Goal: Obtain resource: Download file/media

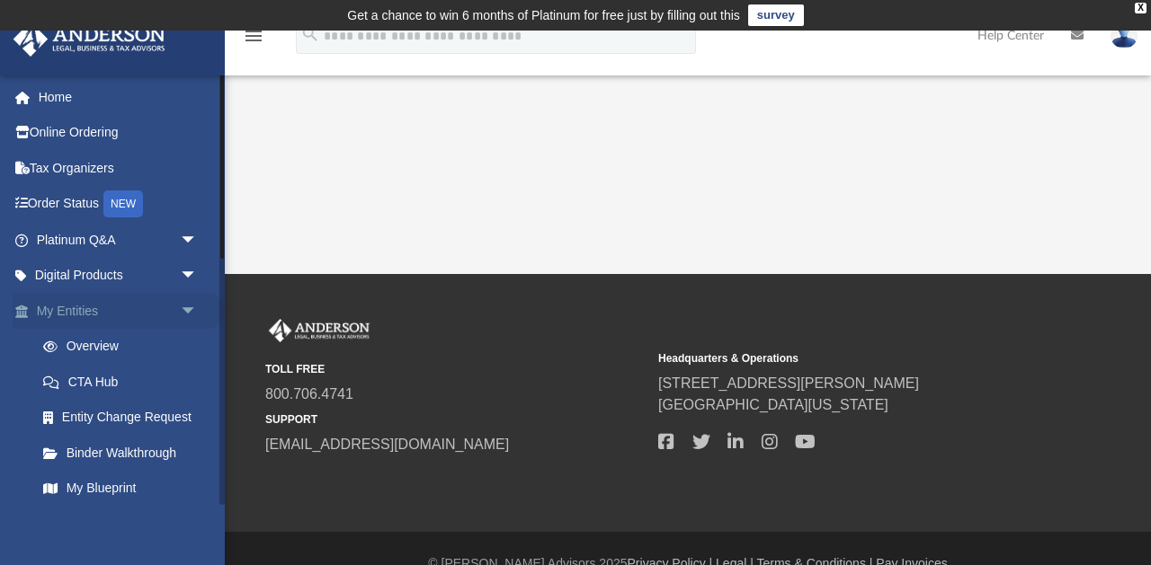
click at [190, 311] on span "arrow_drop_down" at bounding box center [198, 311] width 36 height 37
click at [56, 299] on link "My Entities arrow_drop_up" at bounding box center [119, 311] width 212 height 36
click at [191, 312] on span "arrow_drop_up" at bounding box center [198, 311] width 36 height 37
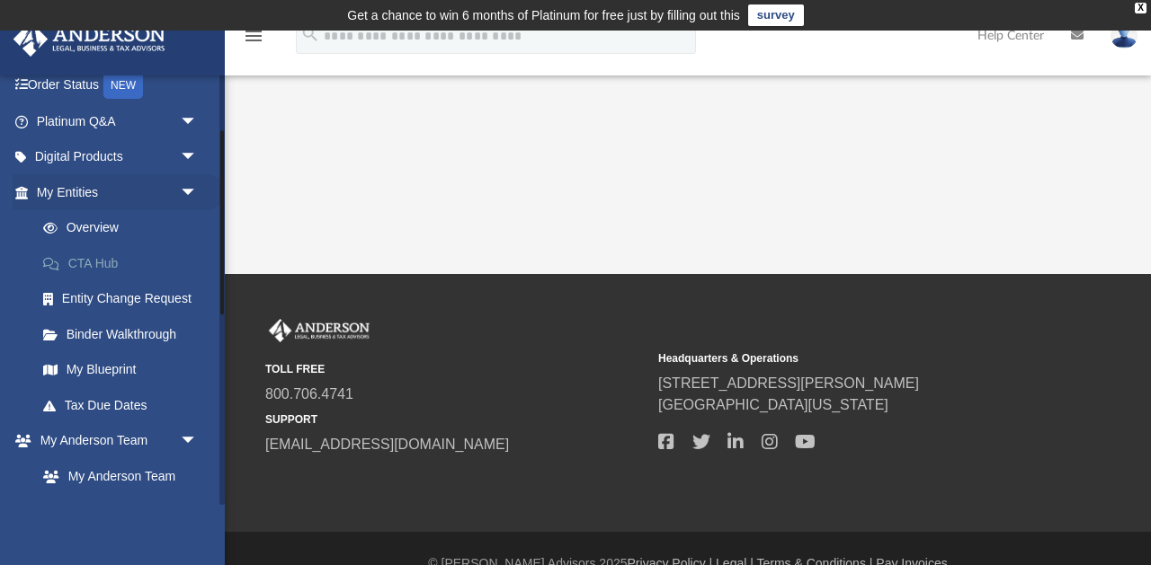
scroll to position [133, 0]
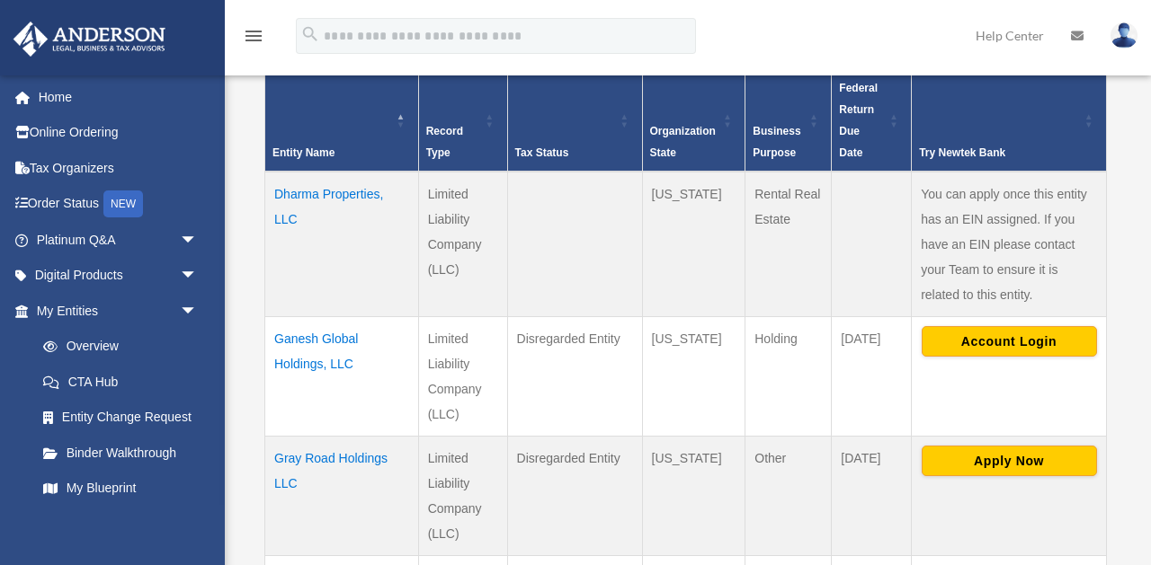
scroll to position [431, 0]
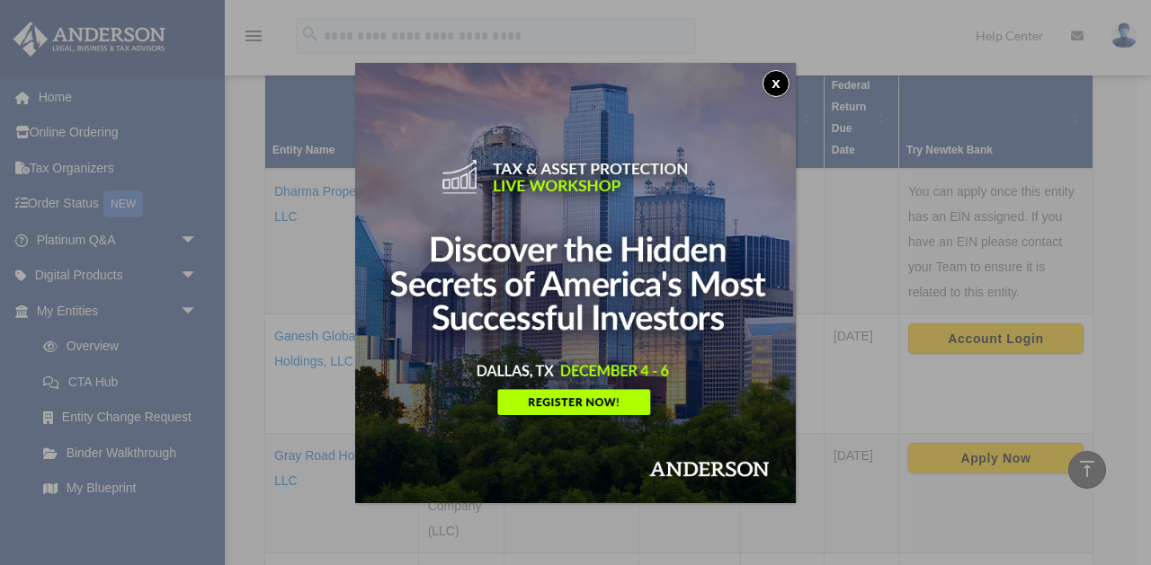
click at [776, 88] on button "x" at bounding box center [775, 83] width 27 height 27
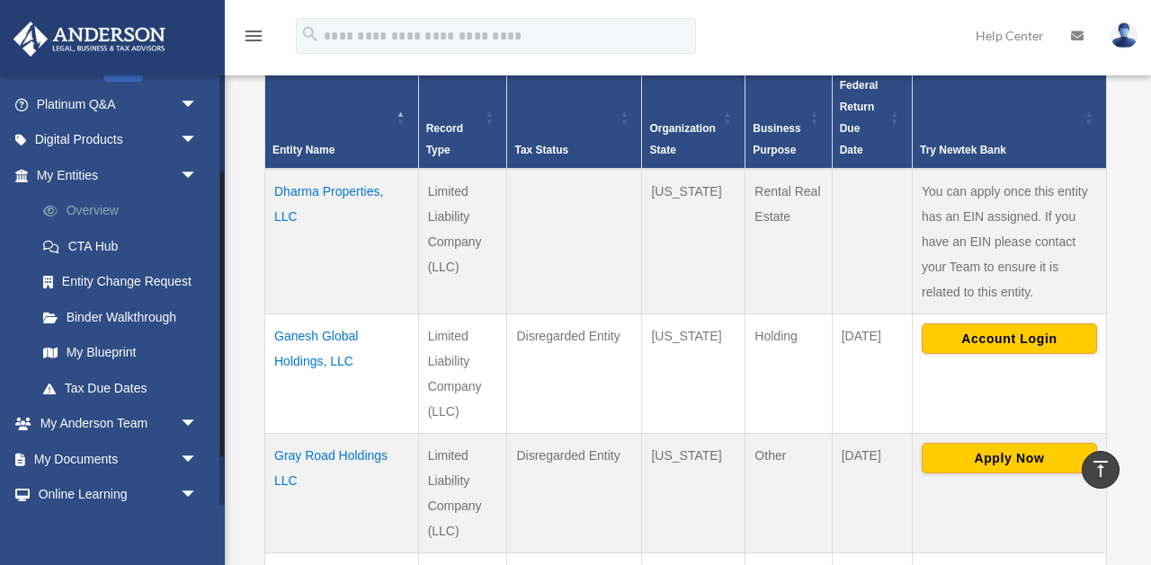
scroll to position [218, 0]
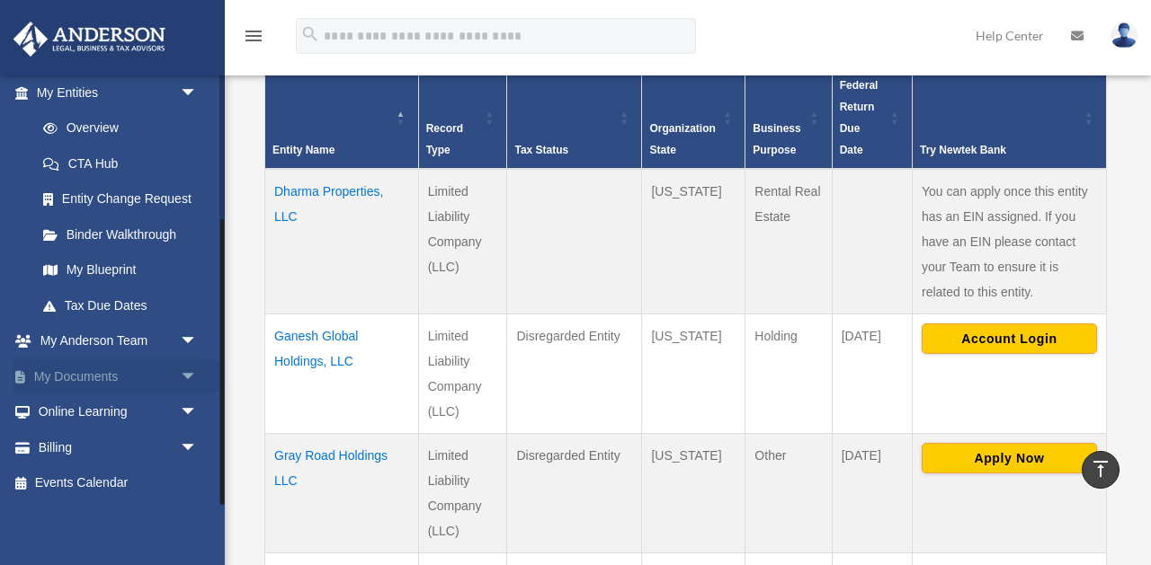
click at [183, 371] on span "arrow_drop_down" at bounding box center [198, 377] width 36 height 37
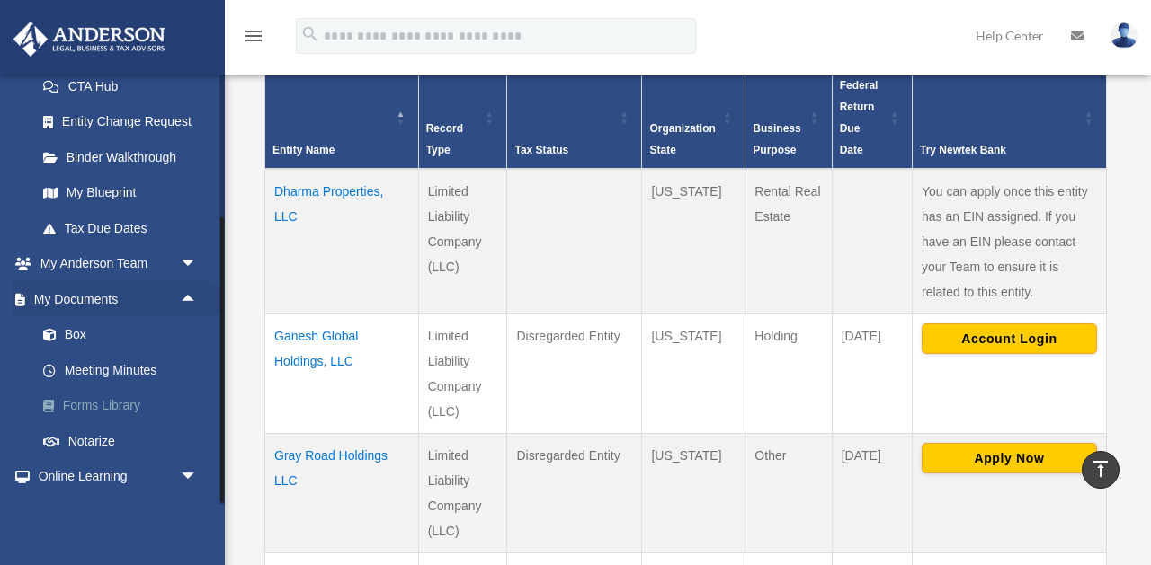
scroll to position [360, 0]
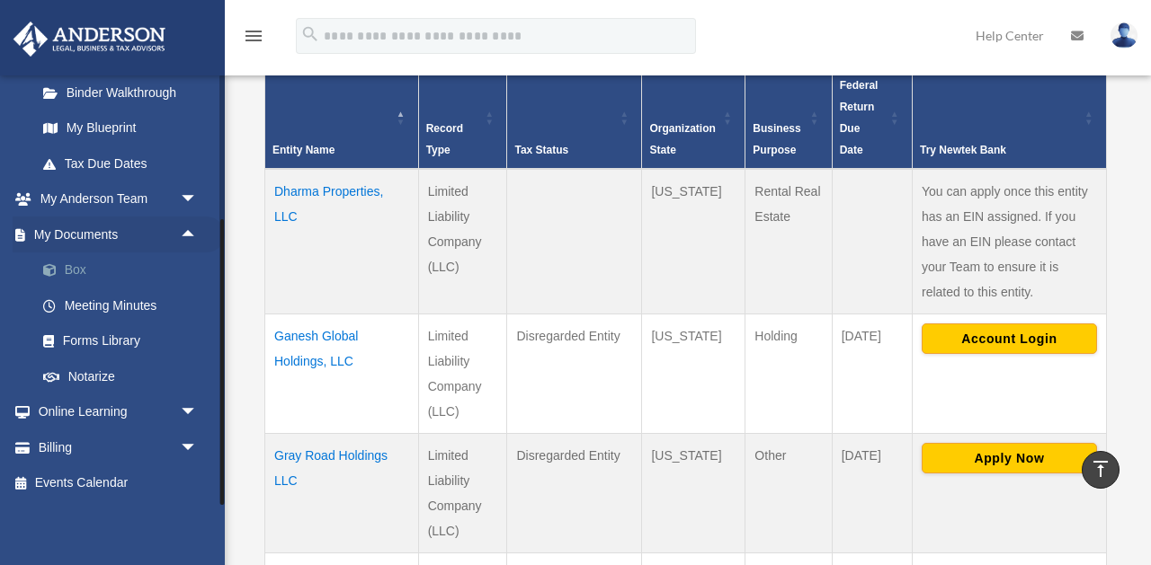
click at [67, 266] on link "Box" at bounding box center [125, 271] width 200 height 36
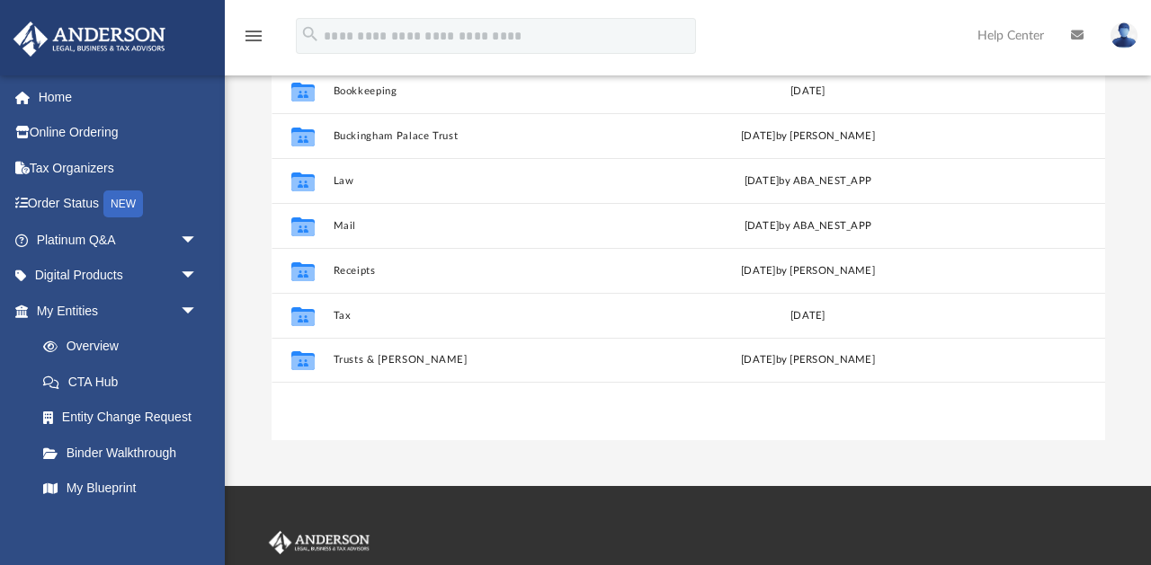
scroll to position [270, 0]
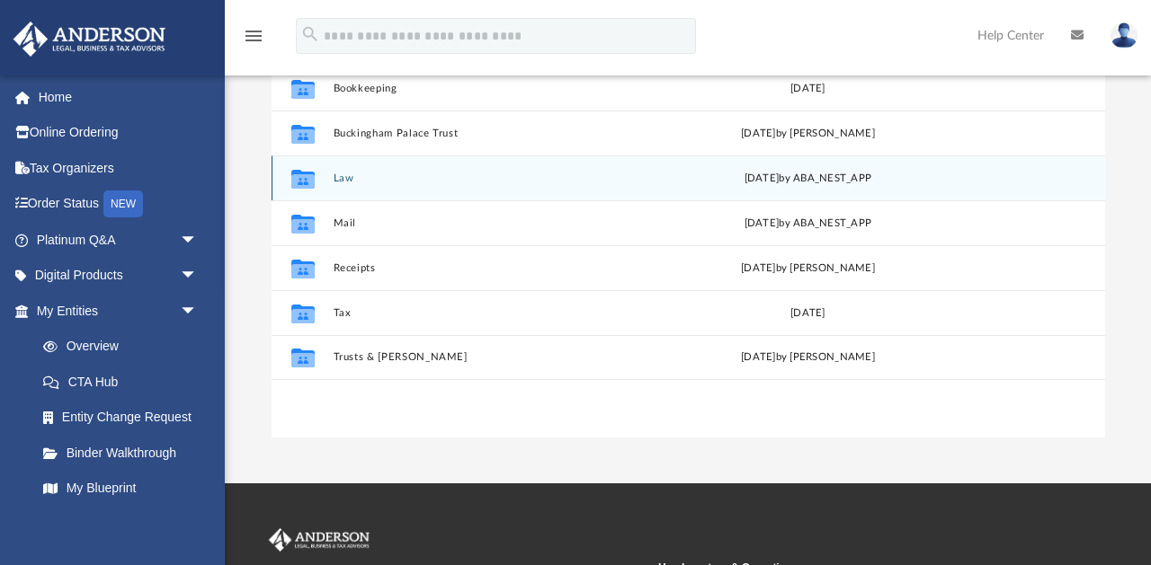
click at [301, 178] on icon "grid" at bounding box center [301, 180] width 23 height 14
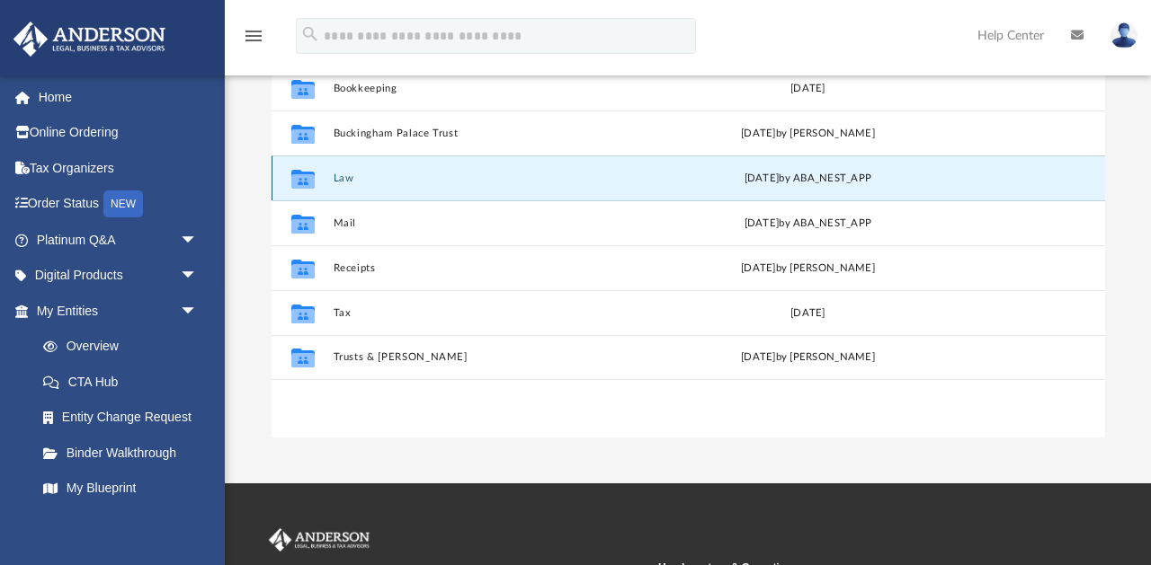
click at [301, 178] on icon "grid" at bounding box center [301, 180] width 23 height 14
click at [407, 181] on button "Law" at bounding box center [488, 179] width 311 height 12
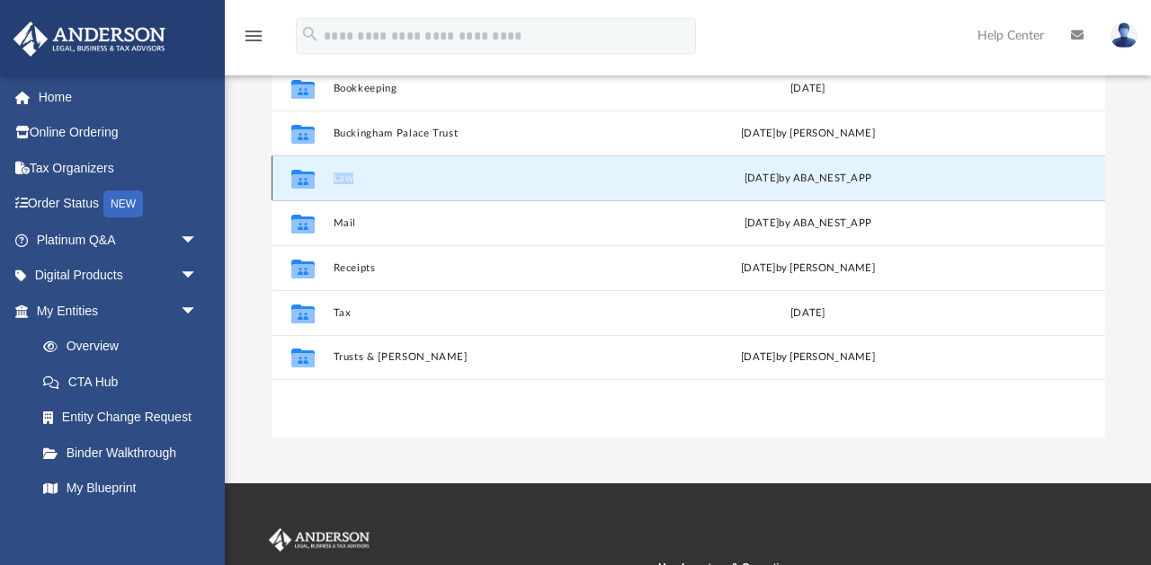
click at [407, 181] on button "Law" at bounding box center [488, 179] width 311 height 12
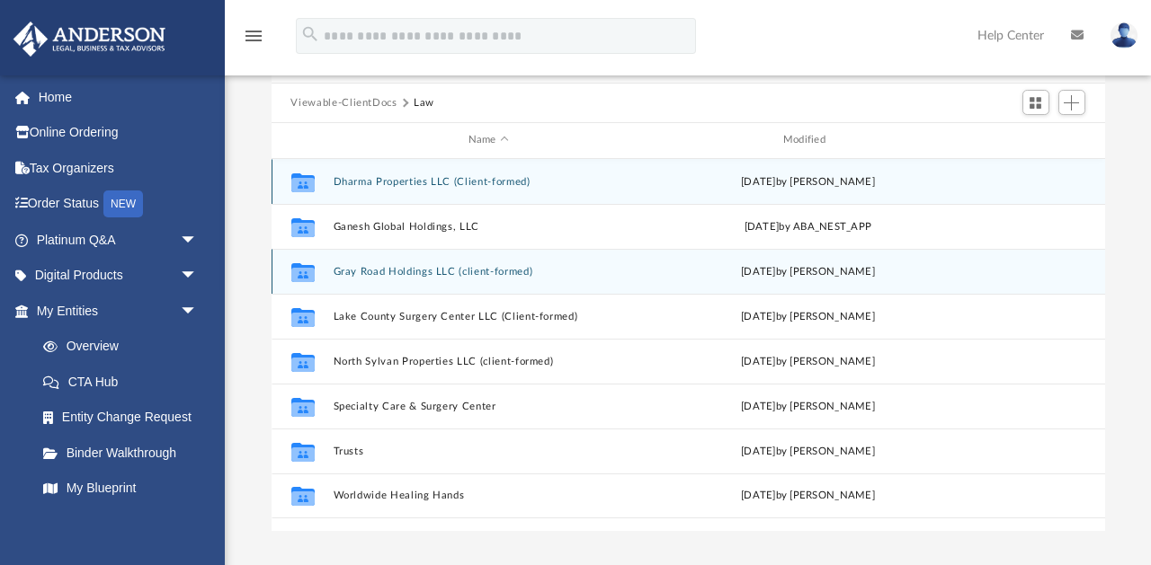
scroll to position [175, 0]
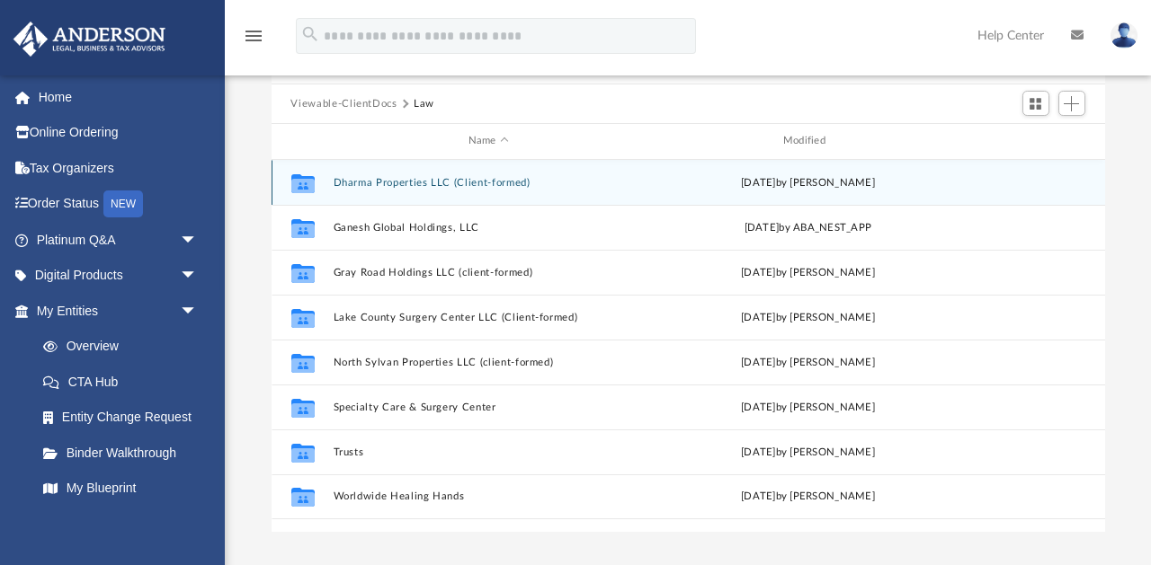
click at [294, 181] on icon "grid" at bounding box center [301, 185] width 23 height 14
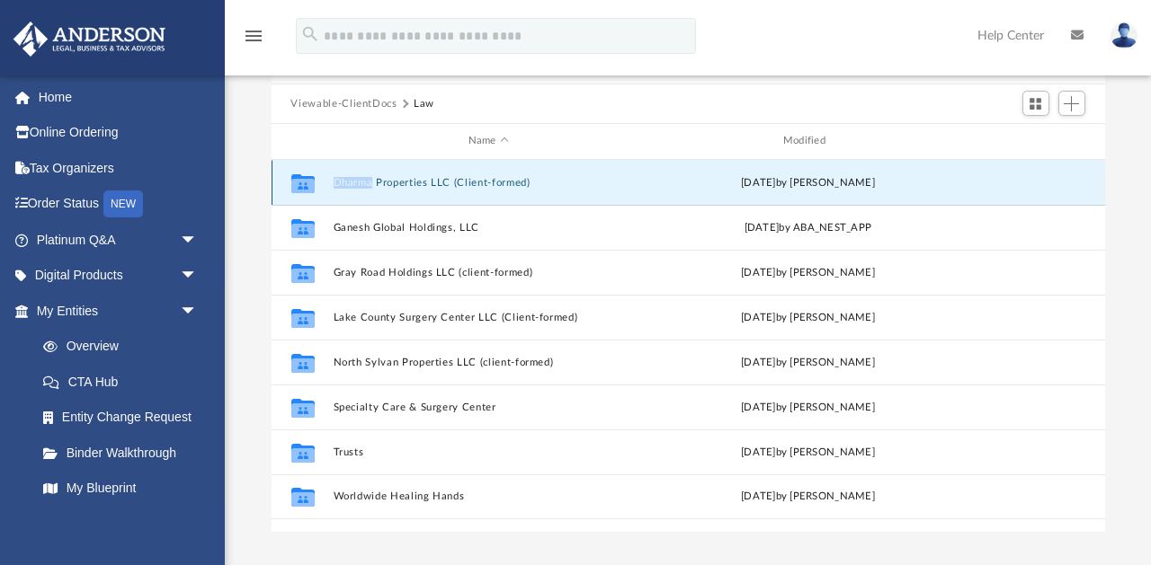
click at [294, 181] on icon "grid" at bounding box center [301, 185] width 23 height 14
click at [405, 180] on button "Dharma Properties LLC (Client-formed)" at bounding box center [488, 183] width 311 height 12
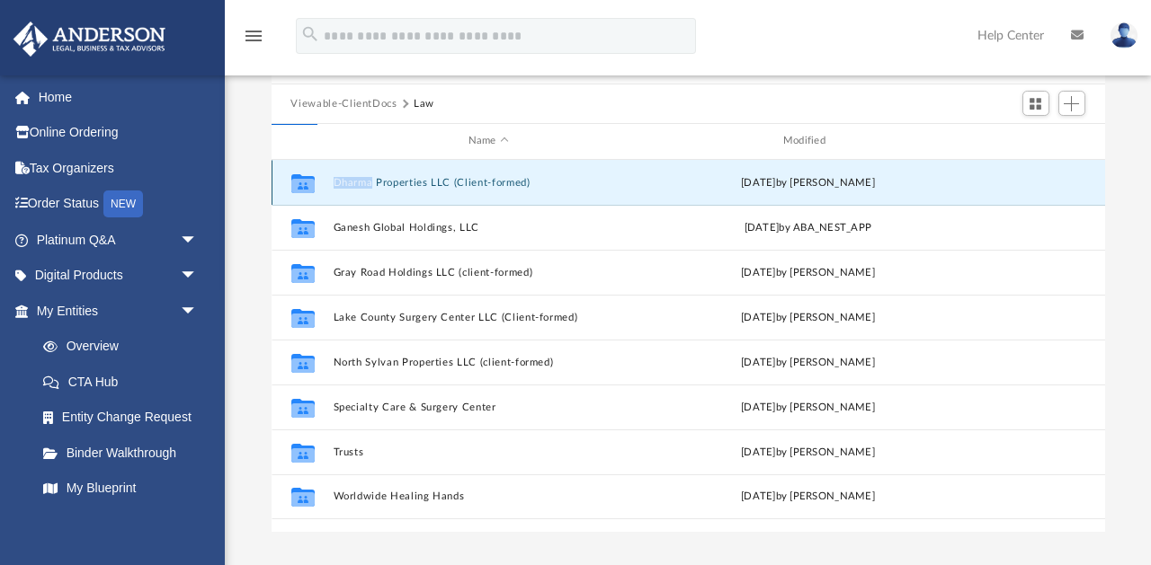
click at [405, 180] on button "Dharma Properties LLC (Client-formed)" at bounding box center [488, 183] width 311 height 12
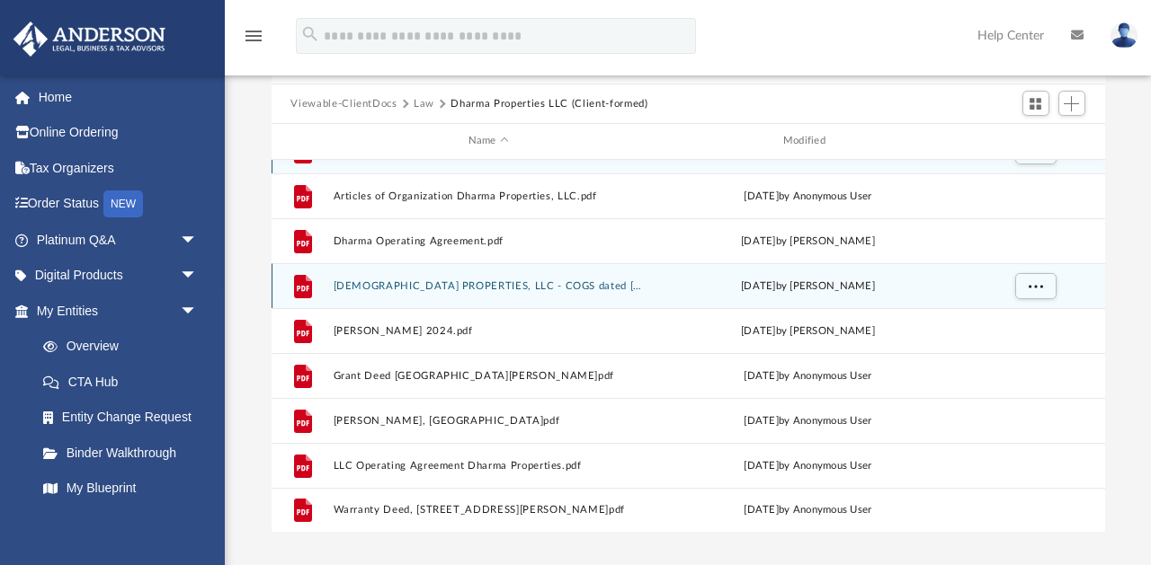
scroll to position [30, 0]
click at [307, 292] on icon "grid" at bounding box center [302, 287] width 18 height 23
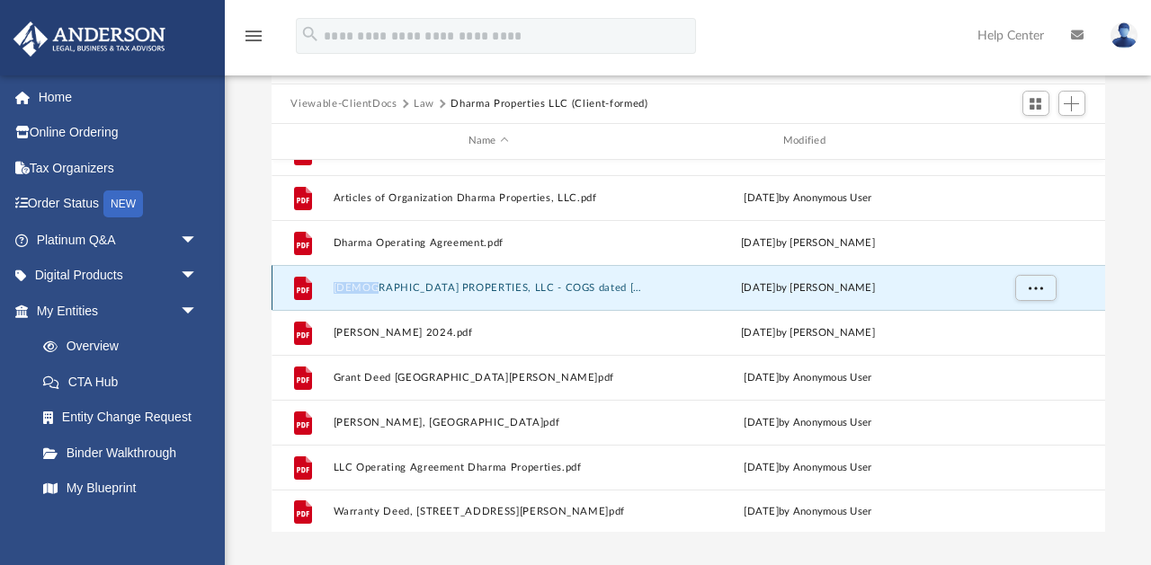
click at [307, 292] on icon "grid" at bounding box center [302, 287] width 18 height 23
click at [403, 292] on button "DHARMA PROPERTIES, LLC - COGS dated 03.20.2024.pdf" at bounding box center [488, 288] width 311 height 12
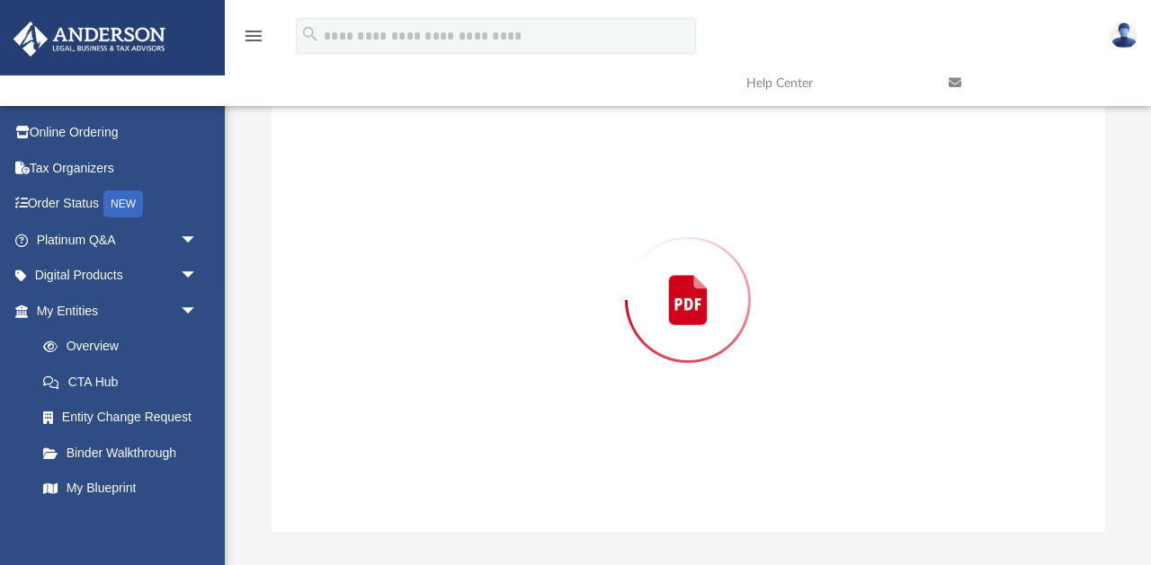
click at [403, 292] on div "Preview" at bounding box center [687, 300] width 833 height 464
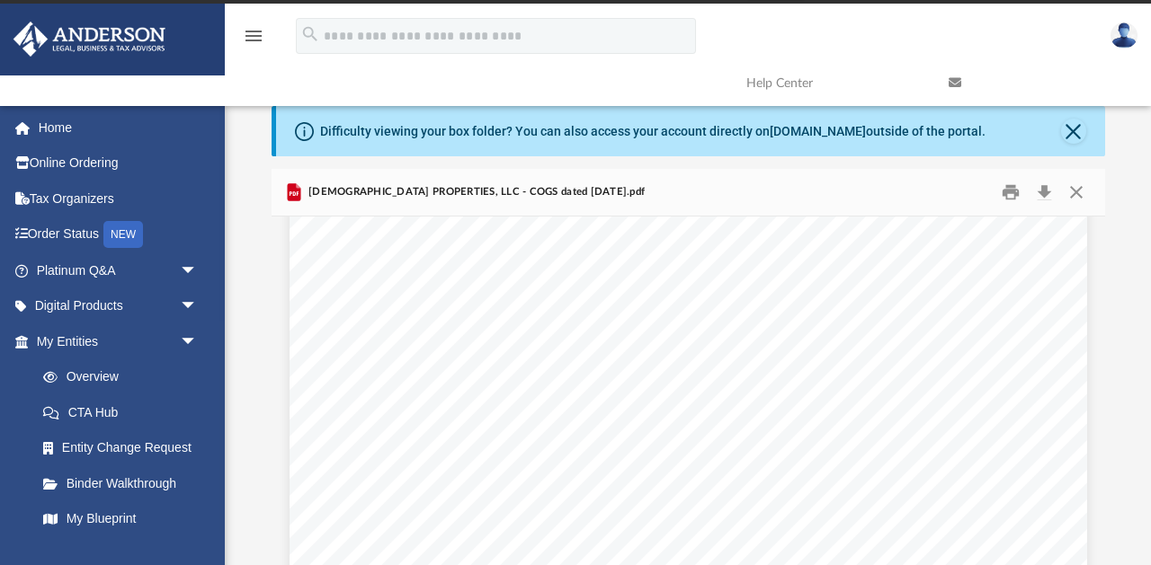
scroll to position [408, 833]
click at [1008, 187] on button "Print" at bounding box center [1010, 193] width 36 height 28
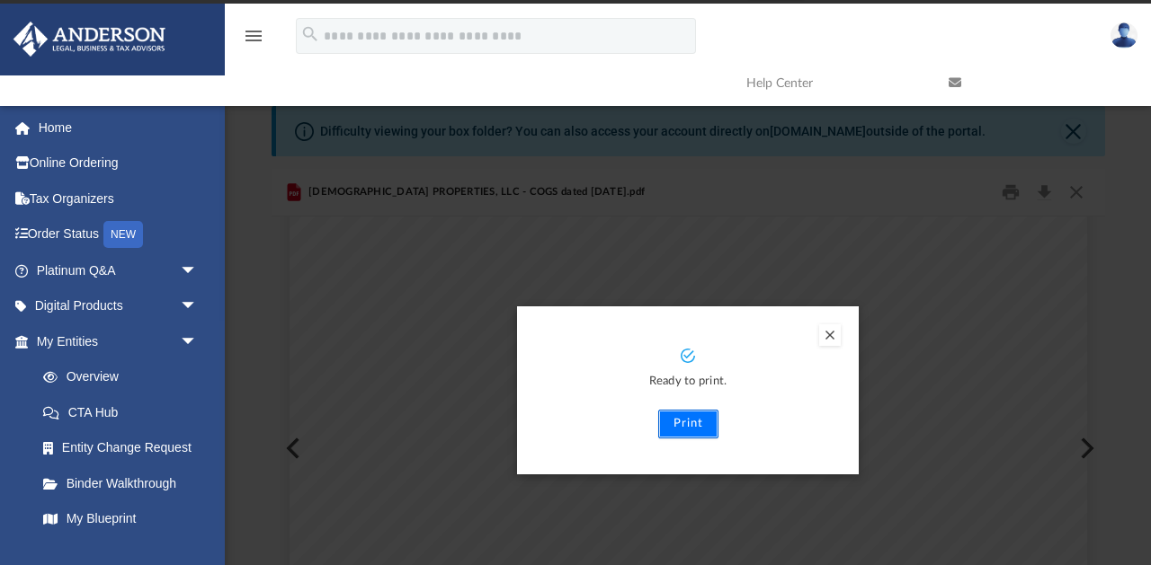
click at [681, 421] on button "Print" at bounding box center [688, 424] width 60 height 29
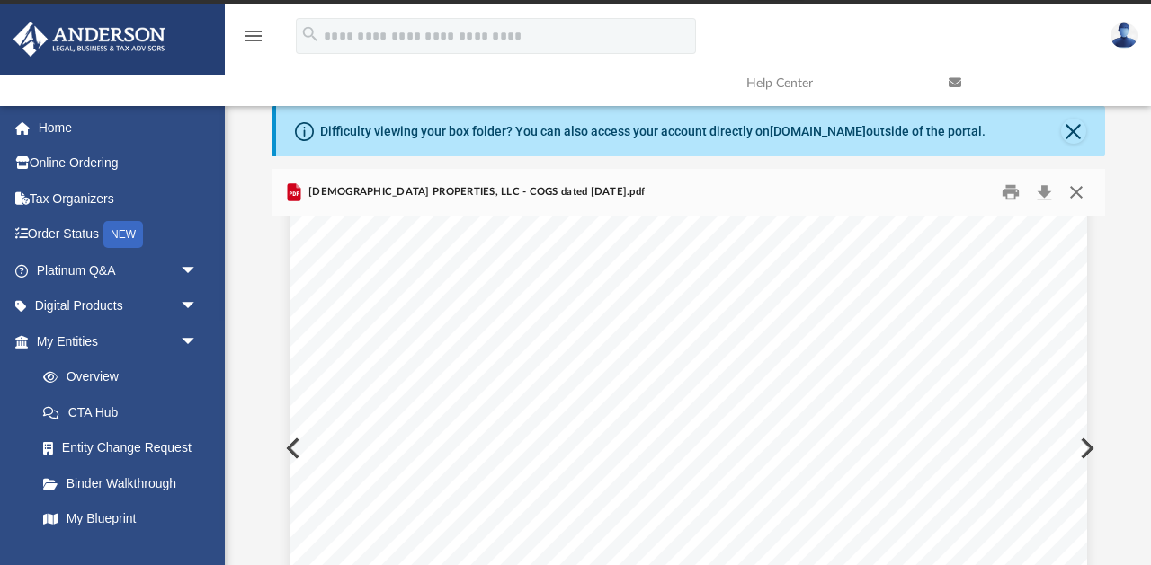
click at [1079, 189] on button "Close" at bounding box center [1076, 193] width 32 height 28
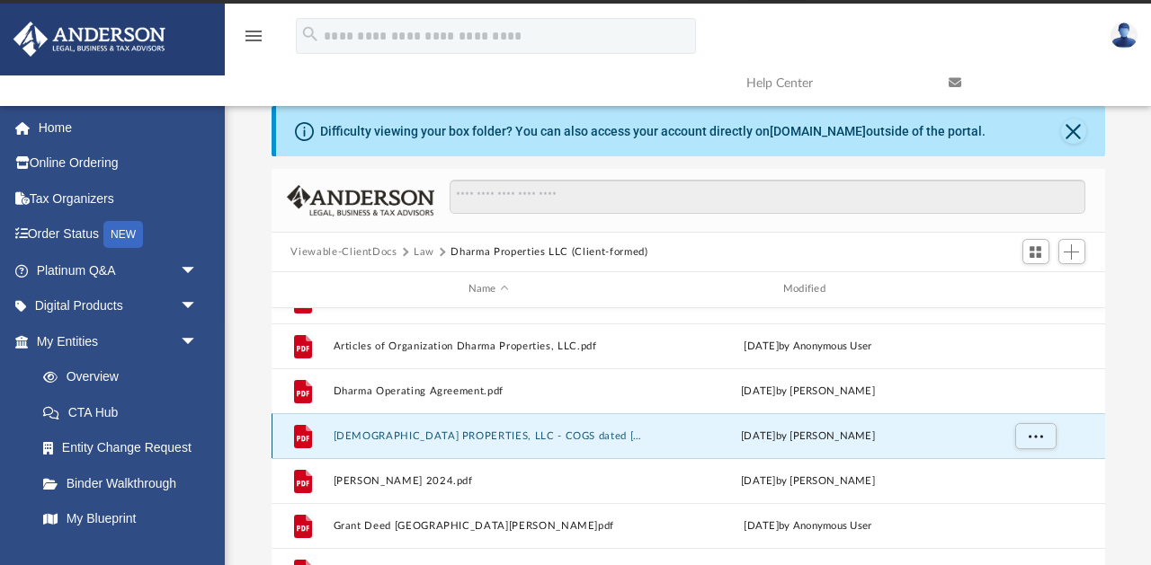
click at [615, 443] on div "File DHARMA PROPERTIES, LLC - COGS dated 03.20.2024.pdf Wed Mar 20 2024 by Toma…" at bounding box center [687, 435] width 833 height 45
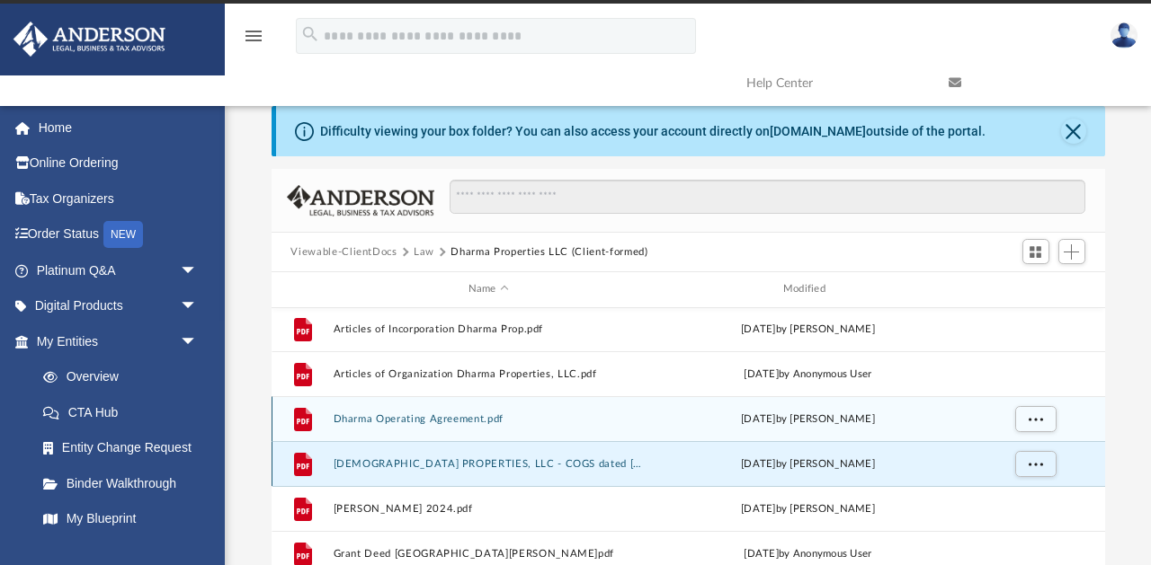
scroll to position [0, 0]
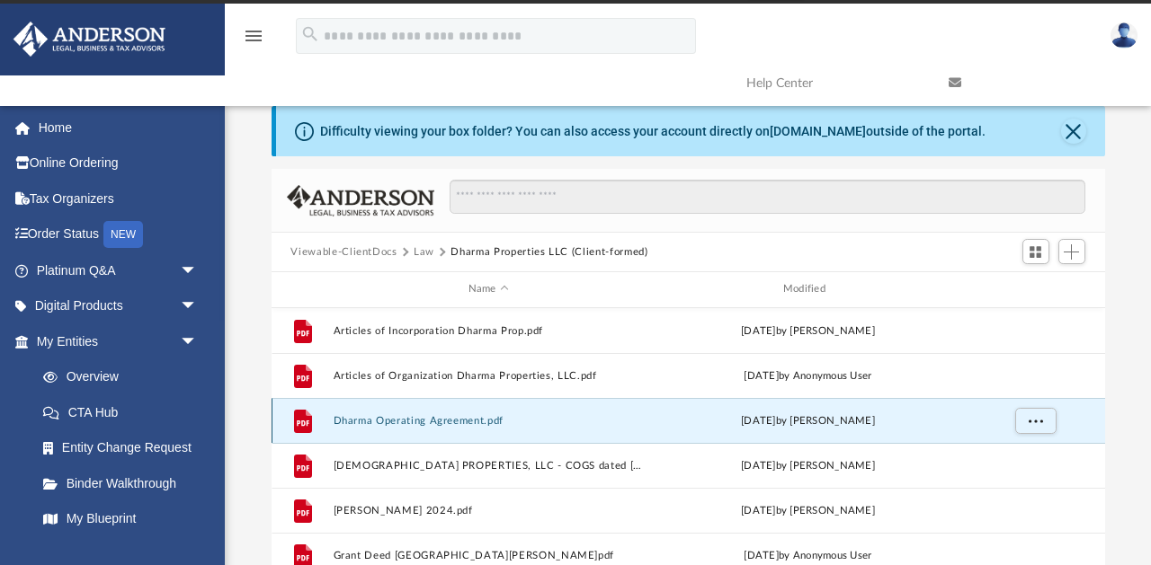
click at [445, 421] on button "Dharma Operating Agreement.pdf" at bounding box center [488, 421] width 311 height 12
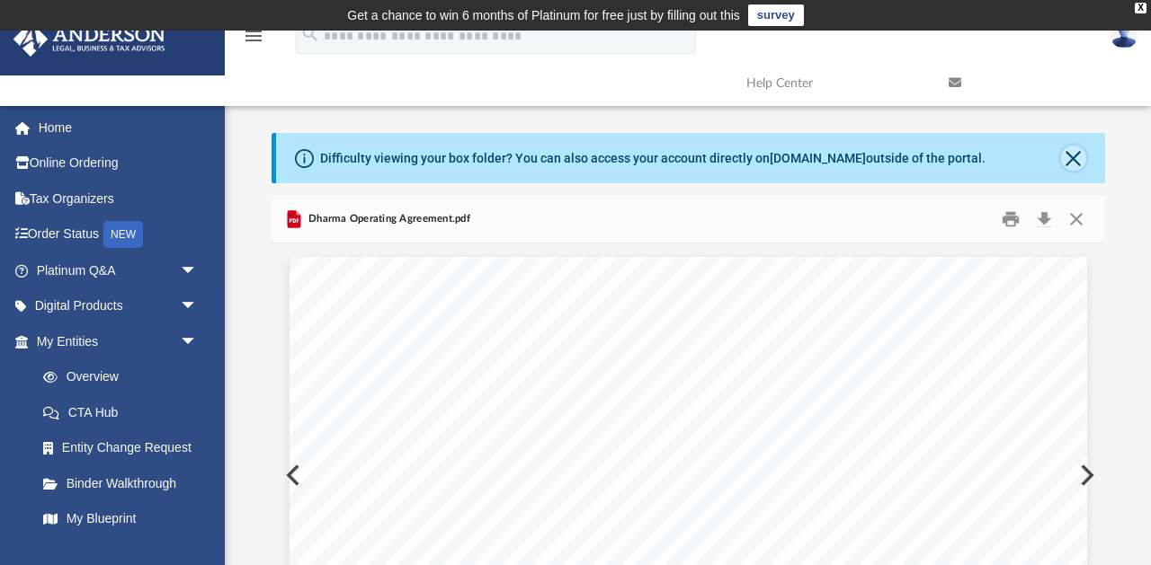
click at [1072, 155] on button "Close" at bounding box center [1073, 158] width 25 height 25
